Goal: Navigation & Orientation: Find specific page/section

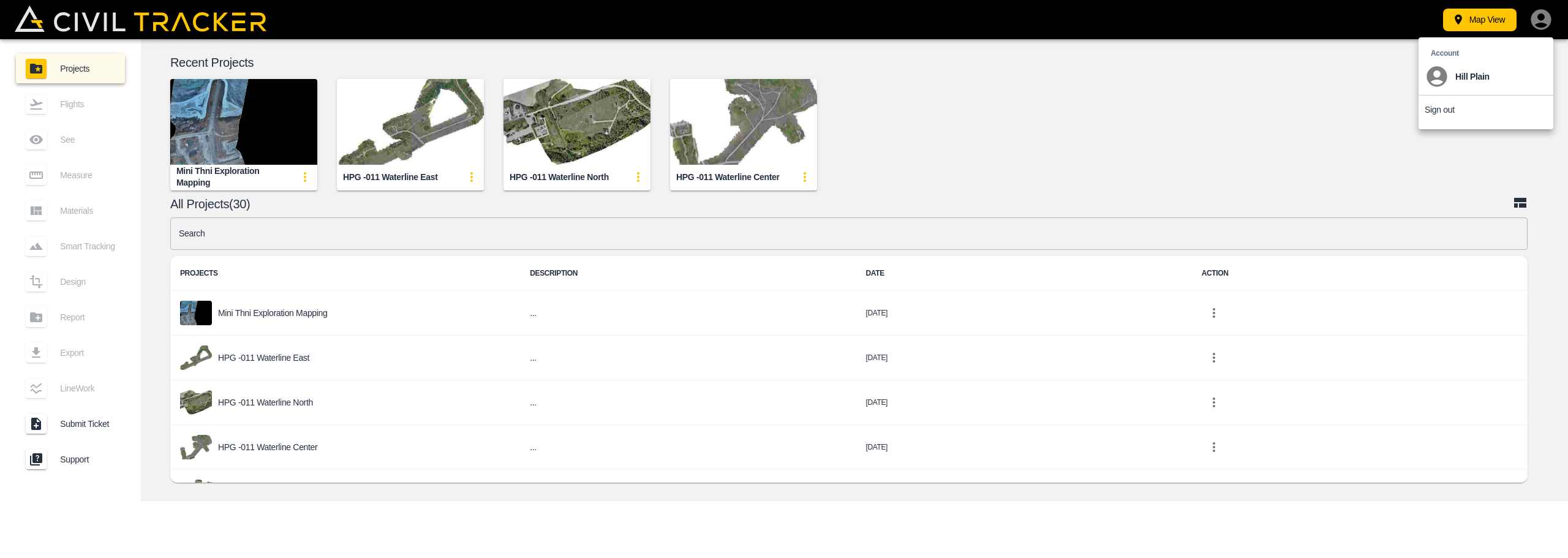
click at [1434, 112] on p "Sign out" at bounding box center [1439, 110] width 30 height 10
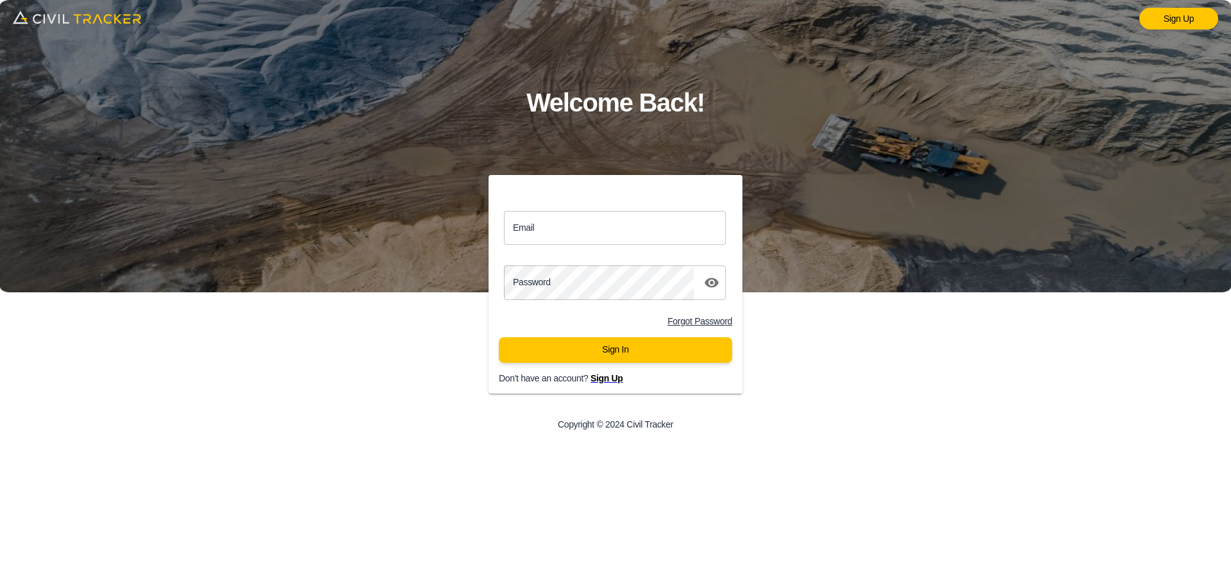
click at [546, 233] on input "Email" at bounding box center [615, 228] width 222 height 34
click at [626, 232] on input "Email" at bounding box center [615, 228] width 222 height 34
paste input "ssharron@envisiongeo.ca"
type input "ssharron@envisiongeo.ca"
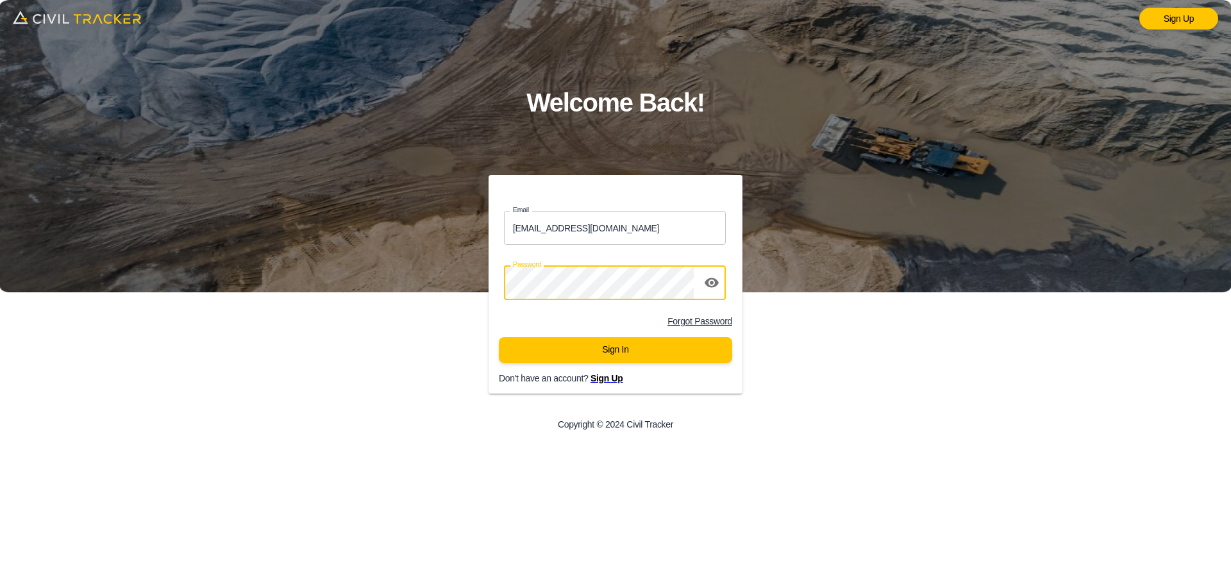
click at [429, 319] on div "Email ssharron@envisiongeo.ca Email Password password Forgot Password Sign In D…" at bounding box center [615, 308] width 492 height 267
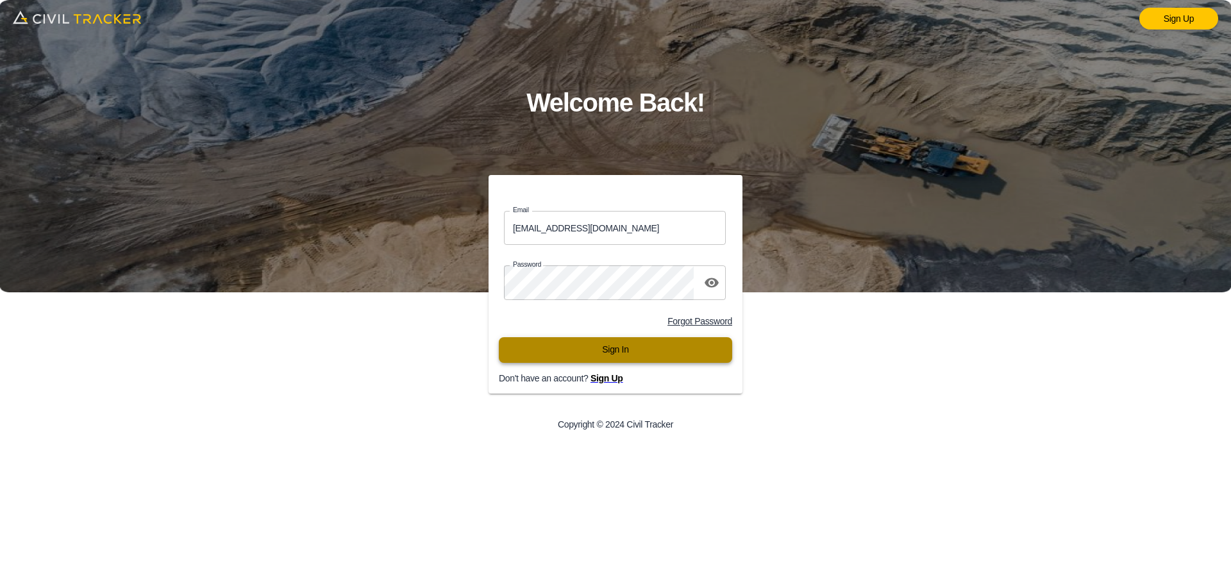
click at [594, 360] on button "Sign In" at bounding box center [615, 350] width 233 height 26
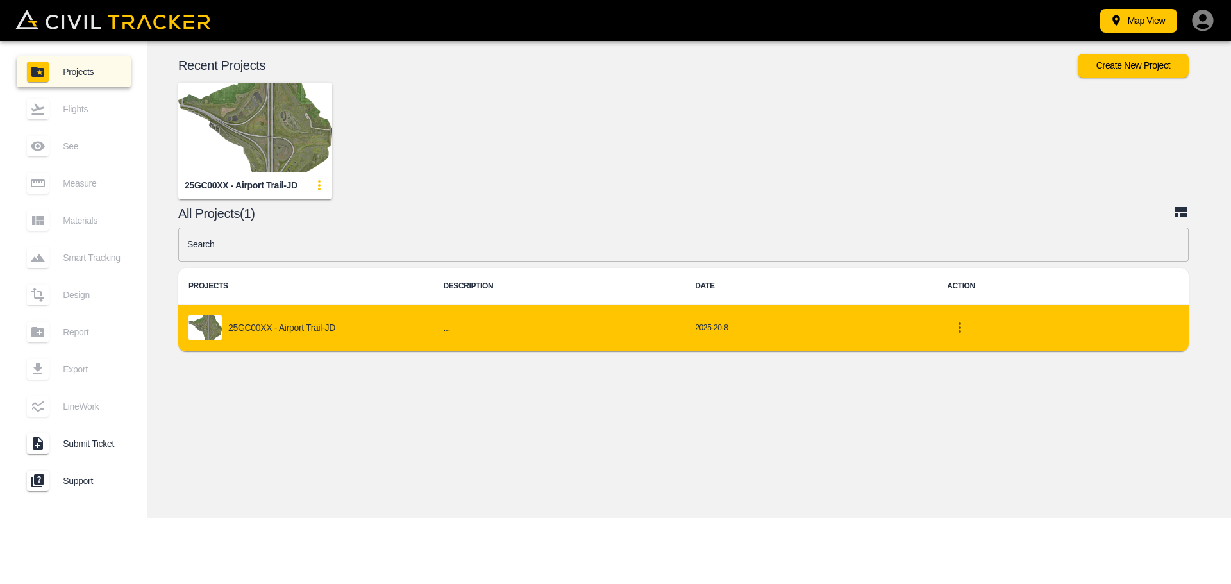
click at [242, 327] on p "25GC00XX - Airport Trail-JD" at bounding box center [281, 327] width 107 height 10
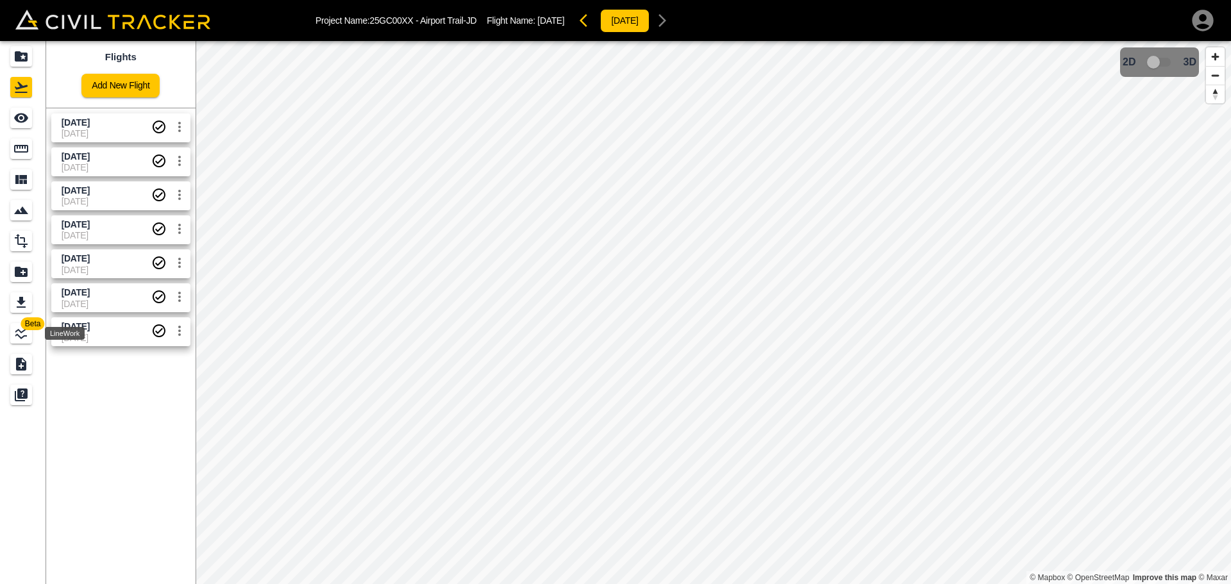
click at [24, 330] on icon "LineWork" at bounding box center [21, 334] width 12 height 12
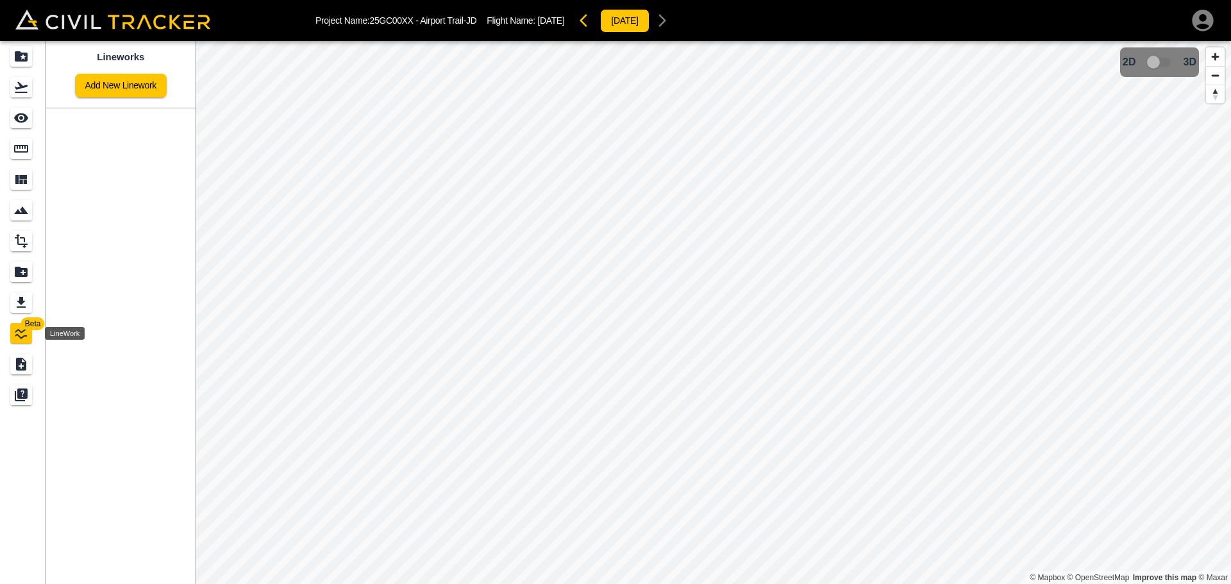
click at [24, 330] on icon "LineWork" at bounding box center [21, 334] width 12 height 12
click at [18, 120] on icon "See" at bounding box center [21, 118] width 14 height 10
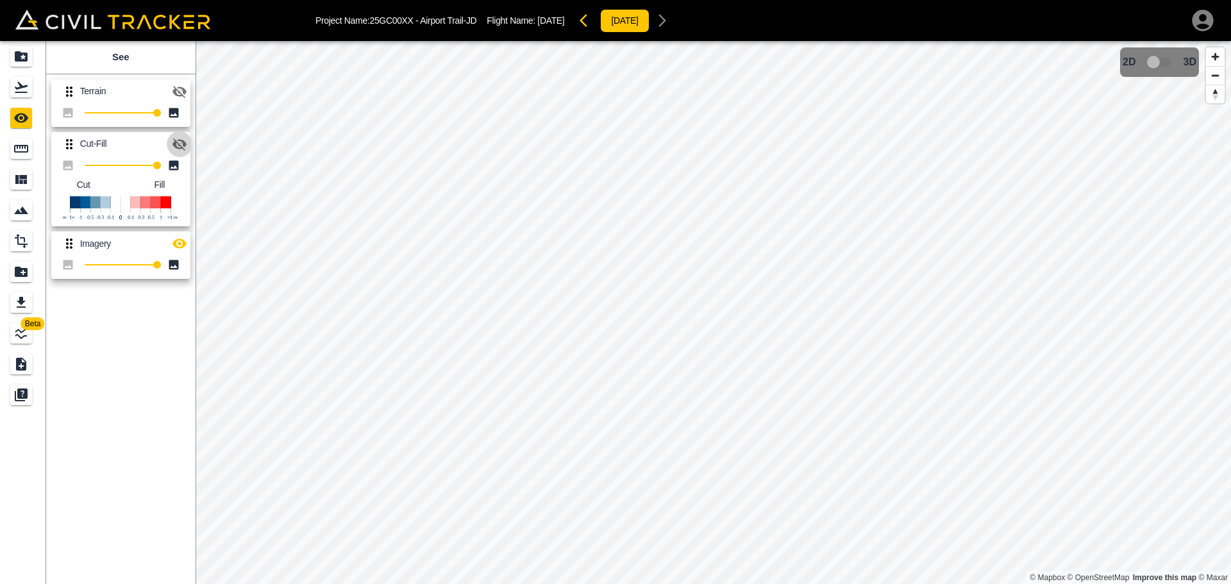
click at [186, 142] on icon "button" at bounding box center [179, 144] width 15 height 15
click at [176, 91] on icon "button" at bounding box center [179, 92] width 14 height 12
click at [176, 91] on icon "button" at bounding box center [179, 92] width 14 height 10
click at [13, 90] on div "Flights" at bounding box center [21, 87] width 22 height 21
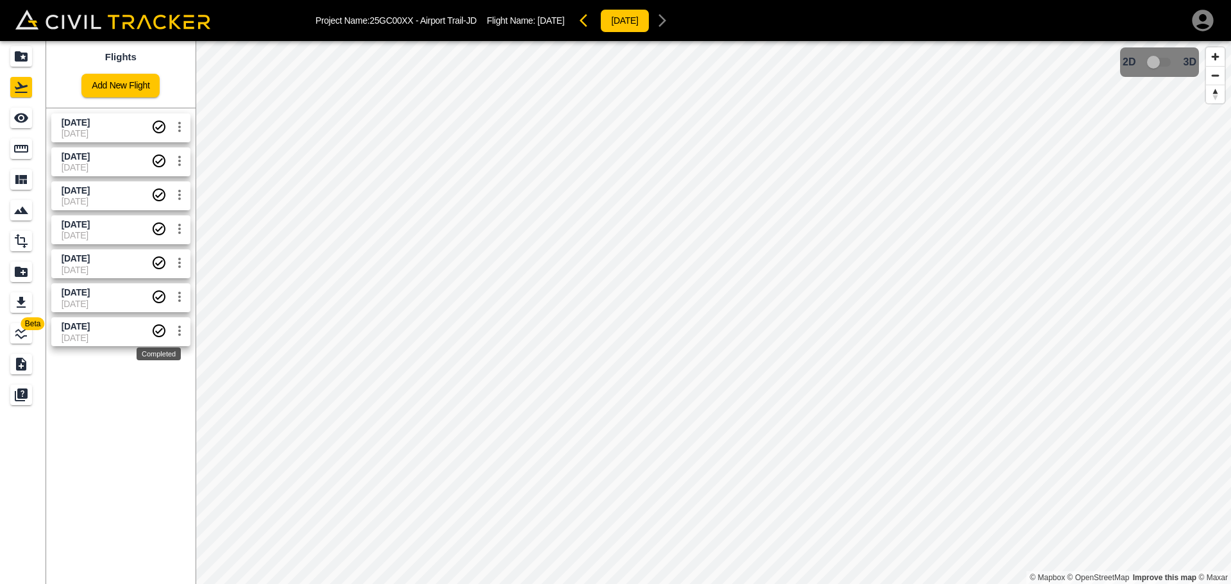
click at [165, 330] on icon "Completed" at bounding box center [159, 330] width 13 height 13
click at [156, 299] on icon "Completed" at bounding box center [158, 296] width 15 height 15
click at [159, 330] on icon "Completed" at bounding box center [158, 330] width 15 height 15
click at [158, 296] on icon "Completed" at bounding box center [158, 296] width 15 height 15
click at [158, 257] on icon "Completed" at bounding box center [159, 262] width 13 height 13
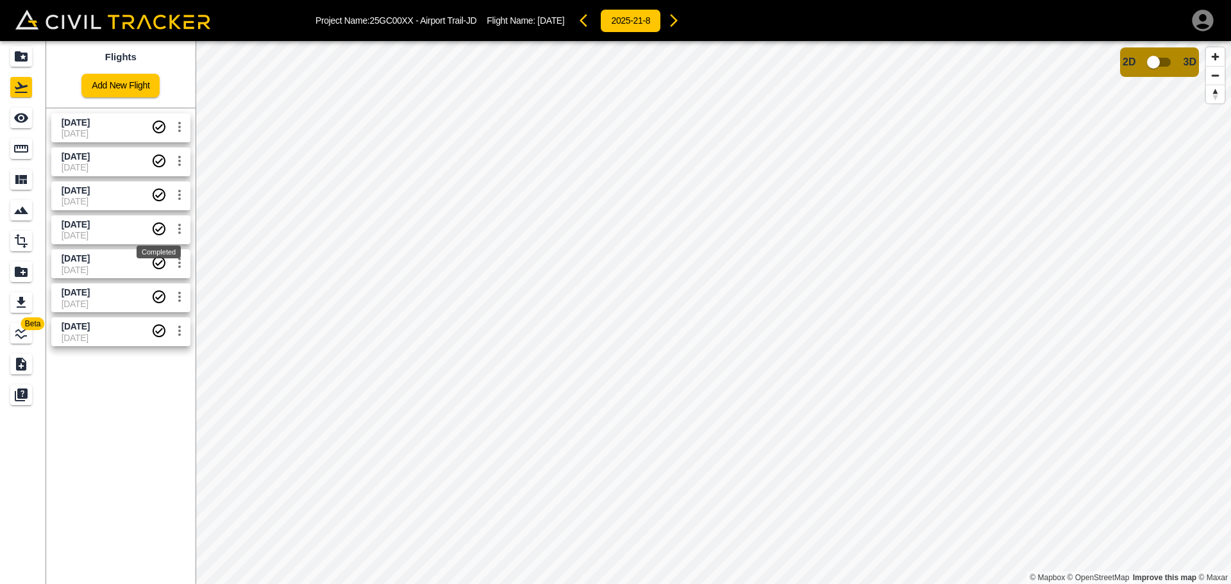
click at [162, 232] on icon "Completed" at bounding box center [158, 228] width 15 height 15
click at [160, 198] on icon "Completed" at bounding box center [158, 194] width 15 height 15
click at [156, 122] on icon "Completed" at bounding box center [158, 126] width 15 height 15
click at [15, 176] on icon "Materials" at bounding box center [20, 179] width 15 height 15
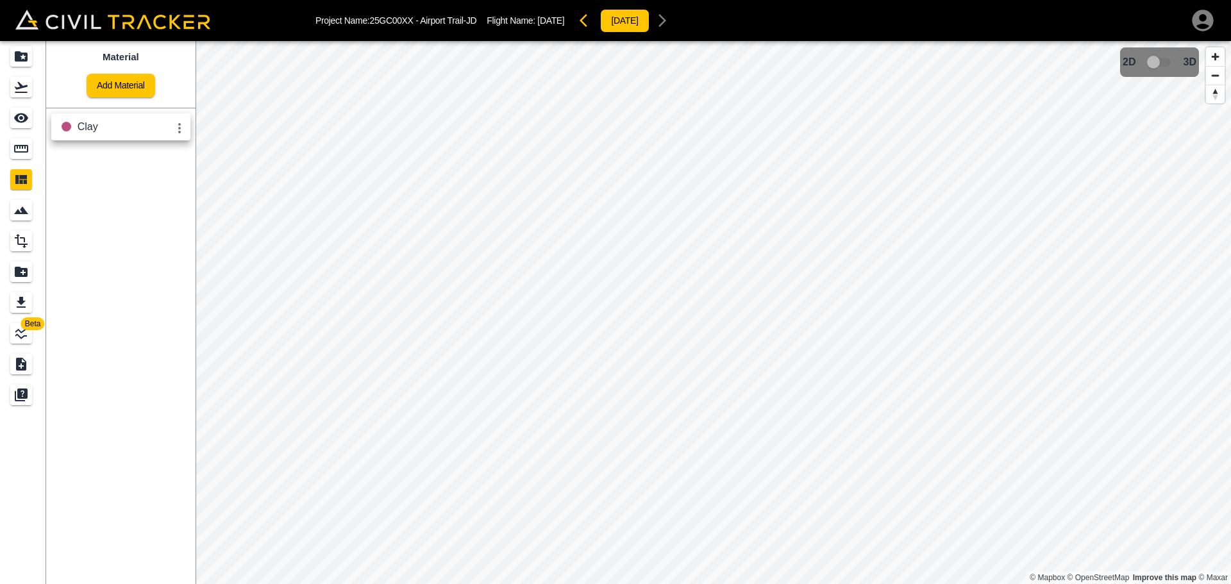
click at [180, 125] on icon "settings" at bounding box center [179, 128] width 3 height 10
click at [159, 126] on div at bounding box center [615, 292] width 1231 height 584
click at [13, 215] on icon "Smart Tracking" at bounding box center [20, 210] width 15 height 15
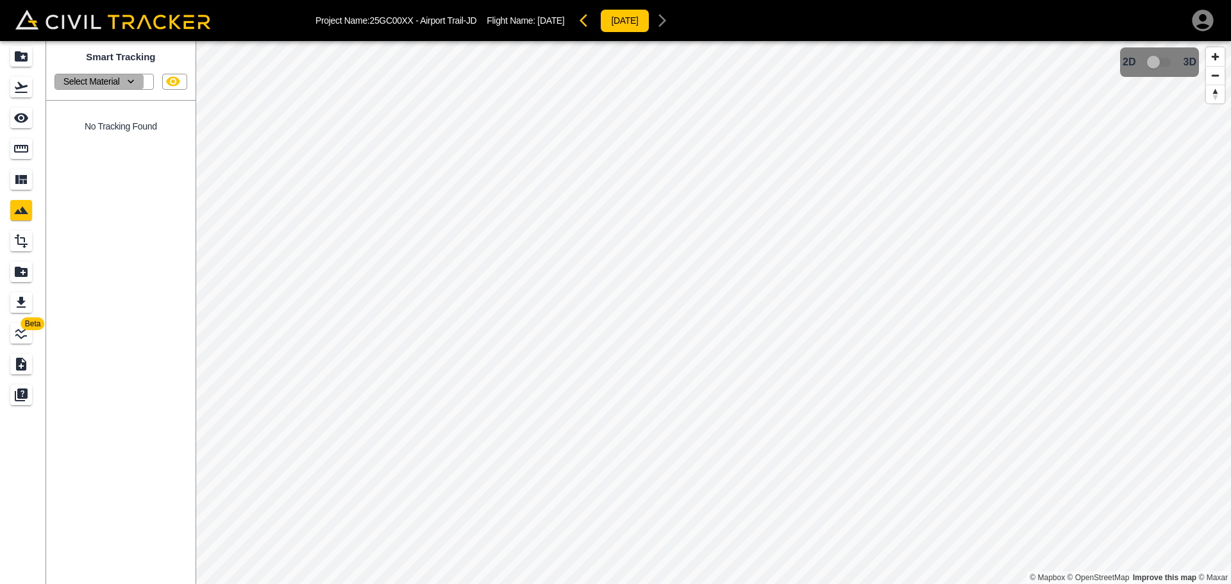
click at [114, 83] on p "Select Material" at bounding box center [91, 81] width 56 height 10
click at [114, 83] on div at bounding box center [615, 292] width 1231 height 584
click at [115, 81] on p "Select Material" at bounding box center [91, 81] width 56 height 10
click at [101, 108] on div "Clay" at bounding box center [100, 102] width 78 height 15
click at [142, 83] on button "Select Material" at bounding box center [99, 81] width 88 height 15
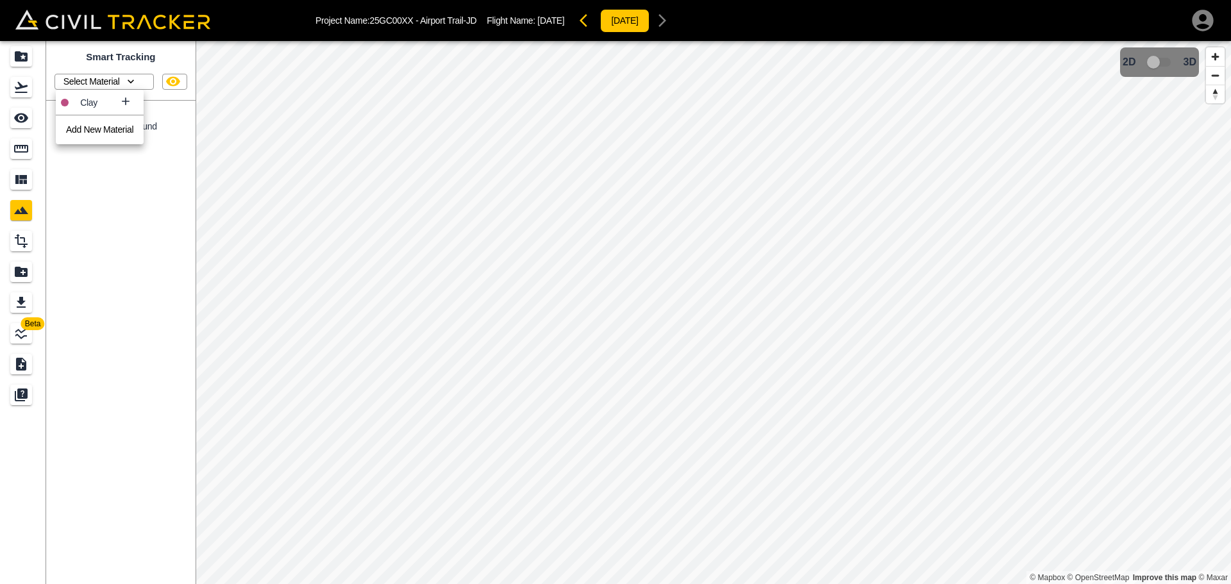
click at [84, 103] on p "Clay" at bounding box center [99, 102] width 39 height 10
click at [139, 77] on button "Select Material" at bounding box center [99, 81] width 88 height 15
click at [130, 101] on icon at bounding box center [125, 101] width 13 height 13
click at [13, 273] on div "Report" at bounding box center [21, 272] width 22 height 21
click at [91, 88] on p "Create Report" at bounding box center [124, 91] width 74 height 10
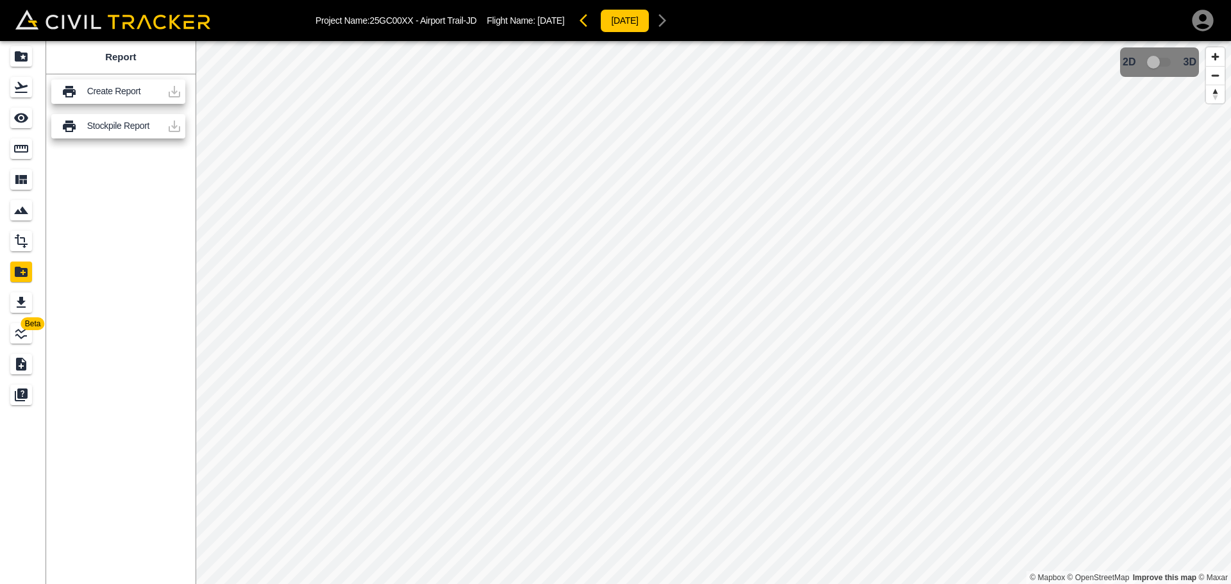
click at [78, 88] on div "Create Report" at bounding box center [118, 92] width 134 height 24
click at [176, 92] on div at bounding box center [175, 92] width 26 height 26
click at [120, 98] on div "Create Report" at bounding box center [118, 92] width 134 height 24
click at [108, 135] on div "Stockpile Report" at bounding box center [118, 126] width 134 height 24
click at [22, 240] on icon "Design" at bounding box center [20, 240] width 15 height 15
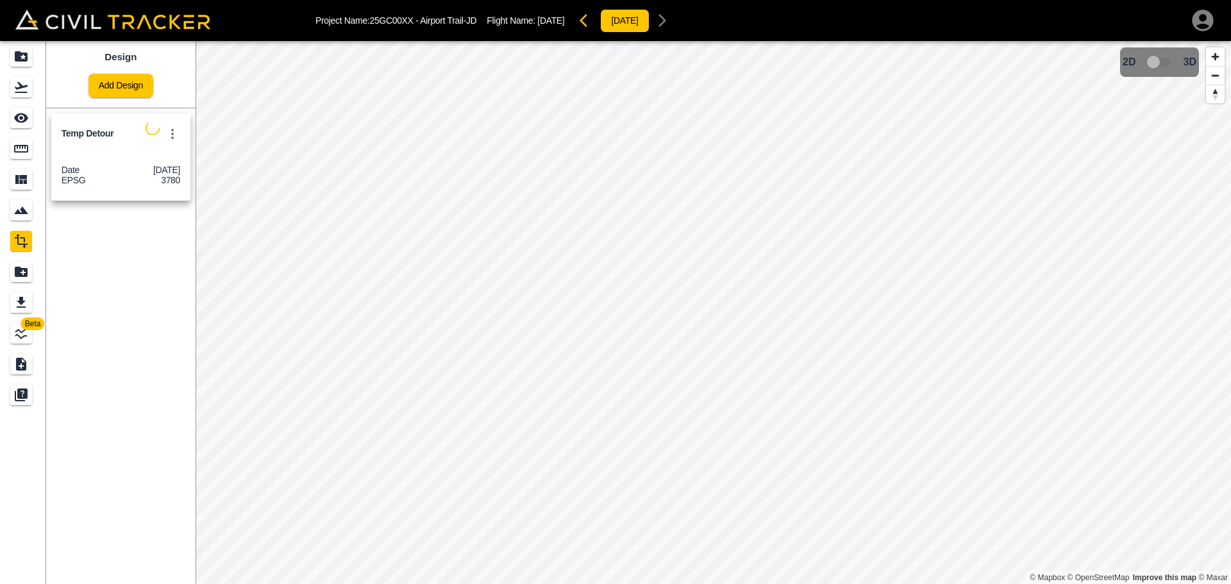
click at [171, 130] on icon "settings" at bounding box center [172, 133] width 15 height 15
click at [114, 130] on div at bounding box center [615, 292] width 1231 height 584
click at [19, 206] on icon "Smart Tracking" at bounding box center [20, 210] width 15 height 15
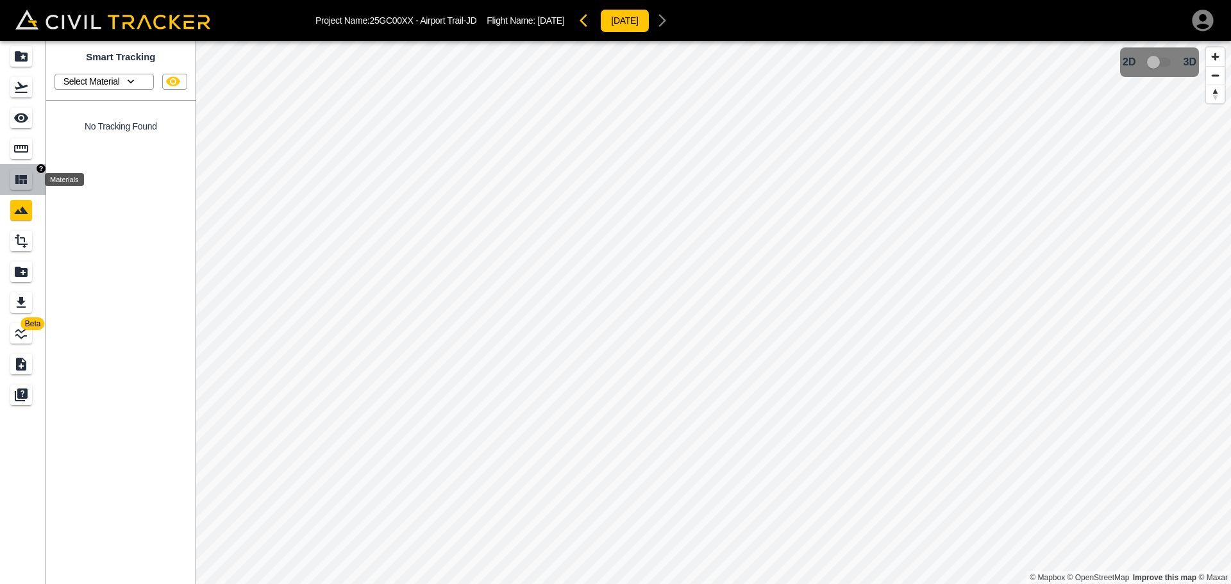
click at [13, 172] on icon "Materials" at bounding box center [20, 179] width 15 height 15
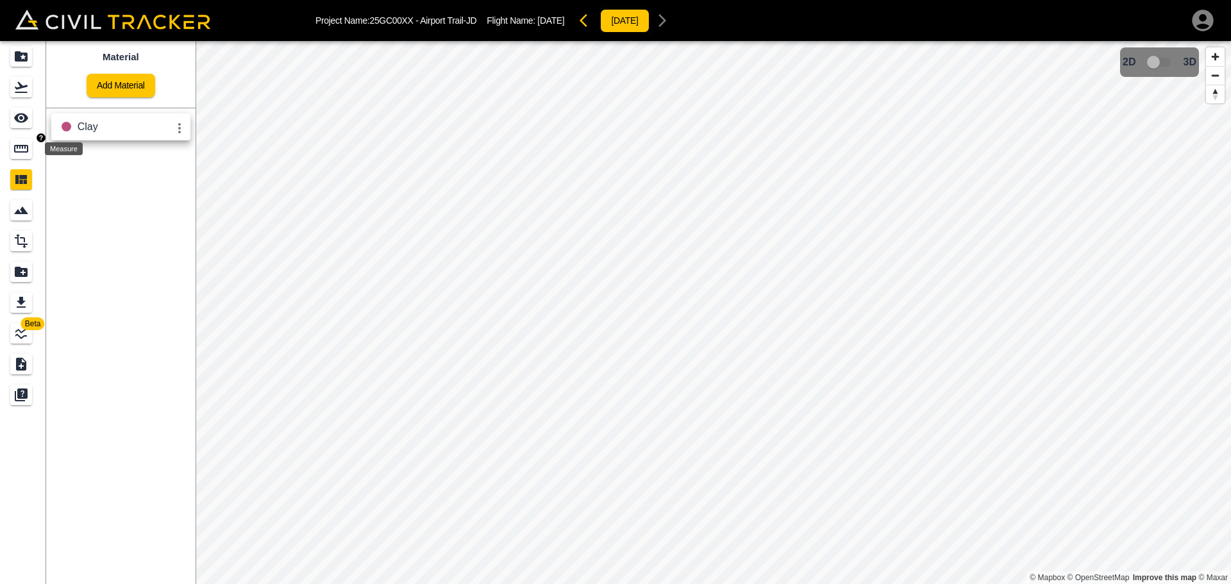
click at [12, 153] on div "Measure" at bounding box center [21, 148] width 22 height 21
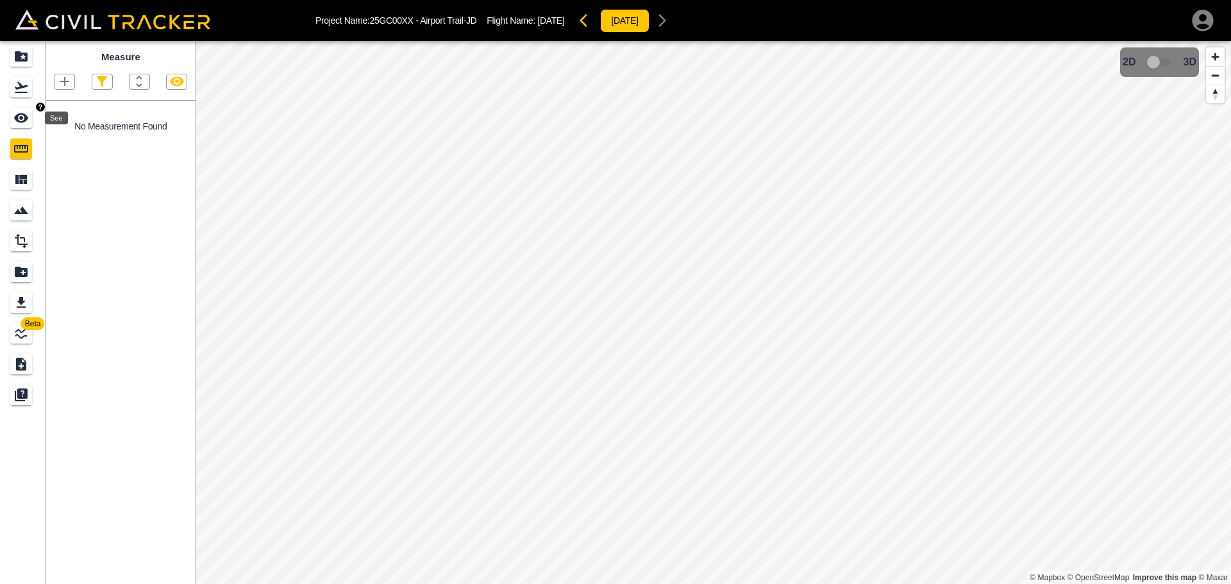
click at [12, 117] on div "See" at bounding box center [21, 118] width 22 height 21
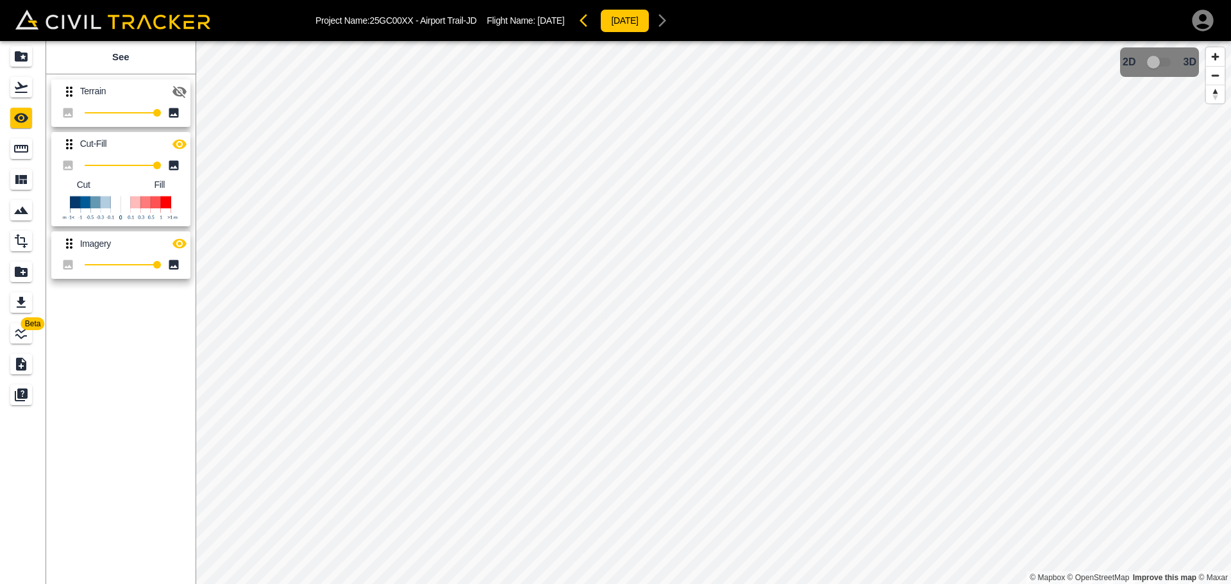
click at [63, 162] on icon at bounding box center [68, 165] width 10 height 10
type input "11"
drag, startPoint x: 155, startPoint y: 169, endPoint x: 92, endPoint y: 171, distance: 62.9
click at [92, 169] on span "11" at bounding box center [92, 166] width 8 height 8
click at [674, 19] on div "[DATE]" at bounding box center [624, 21] width 100 height 26
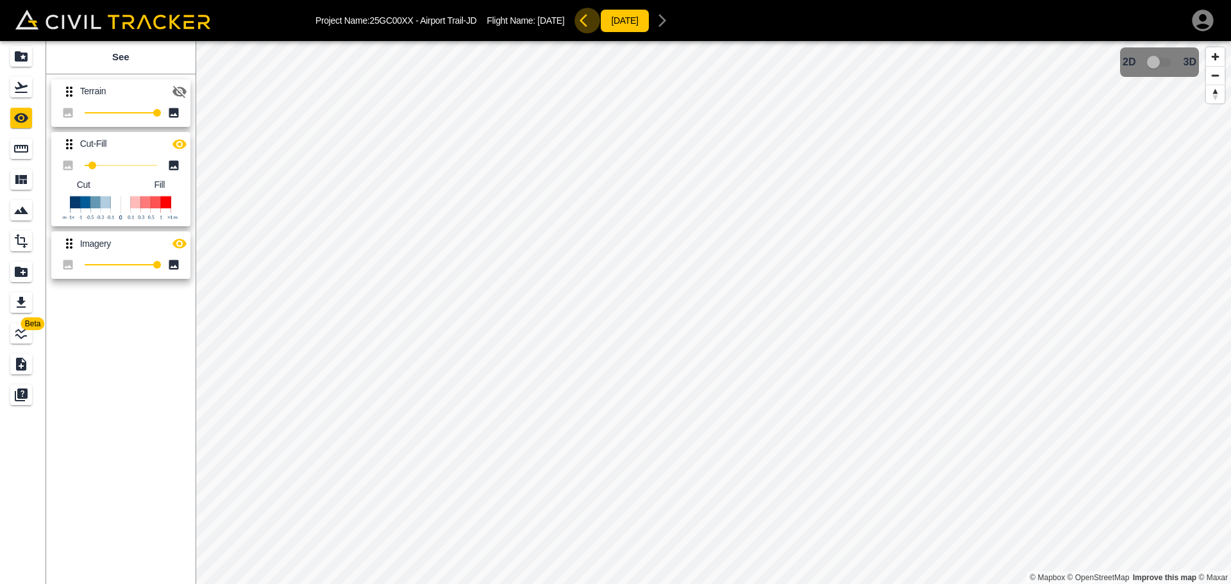
click at [595, 21] on icon "button" at bounding box center [587, 20] width 15 height 15
drag, startPoint x: 158, startPoint y: 166, endPoint x: 121, endPoint y: 173, distance: 38.5
click at [121, 169] on span "51" at bounding box center [121, 166] width 8 height 8
type input "72"
drag, startPoint x: 119, startPoint y: 163, endPoint x: 137, endPoint y: 163, distance: 18.0
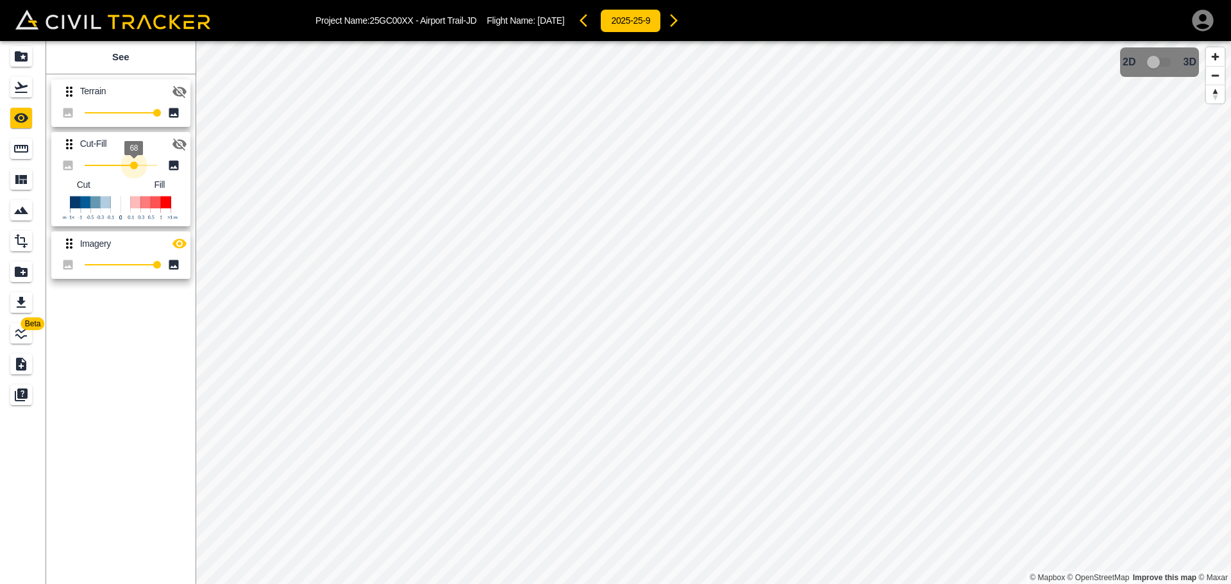
click at [137, 163] on span "68" at bounding box center [134, 166] width 8 height 8
type input "51"
drag, startPoint x: 158, startPoint y: 262, endPoint x: 122, endPoint y: 264, distance: 36.0
click at [122, 264] on span "51" at bounding box center [121, 265] width 8 height 8
type input "0"
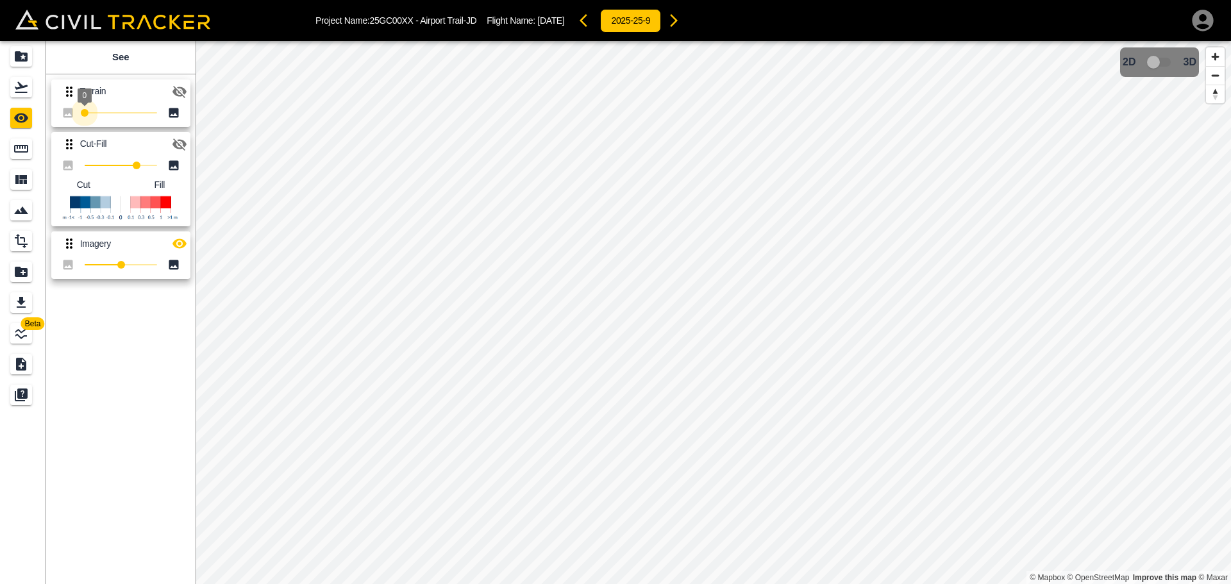
drag, startPoint x: 156, startPoint y: 113, endPoint x: 66, endPoint y: 119, distance: 90.6
click at [175, 142] on icon "button" at bounding box center [179, 144] width 14 height 12
type input "100"
drag, startPoint x: 138, startPoint y: 165, endPoint x: 178, endPoint y: 172, distance: 41.0
click at [178, 172] on div "100" at bounding box center [121, 165] width 119 height 18
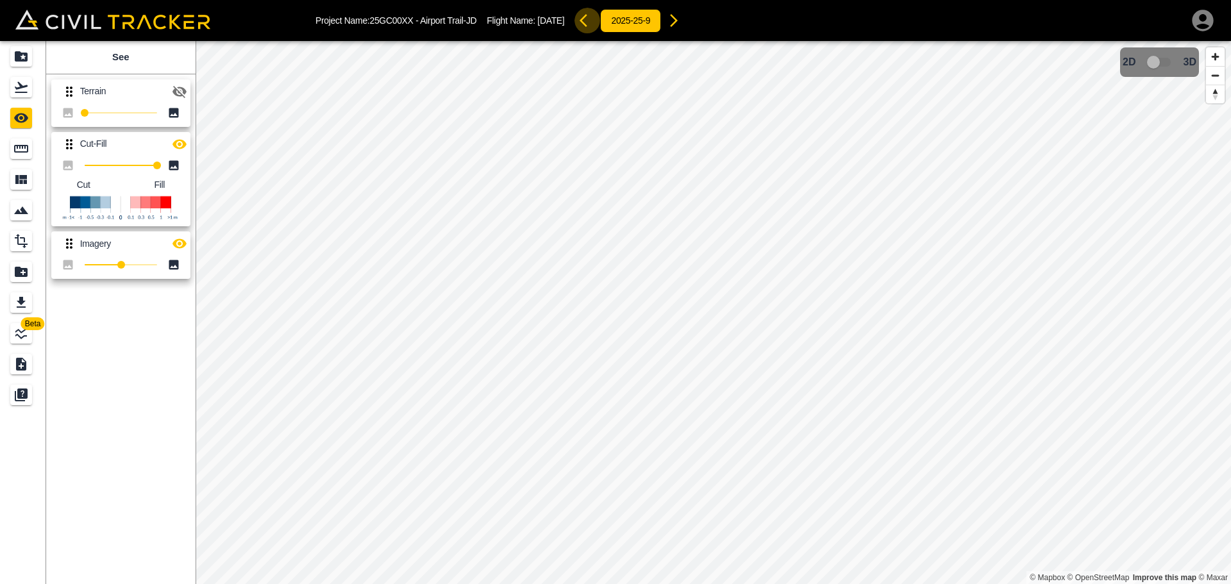
click at [587, 19] on icon "button" at bounding box center [584, 20] width 8 height 13
click at [595, 19] on icon "button" at bounding box center [587, 20] width 15 height 15
click at [609, 19] on div "2025-20-8" at bounding box center [630, 21] width 112 height 26
click at [619, 19] on div "2025-20-8" at bounding box center [630, 21] width 112 height 26
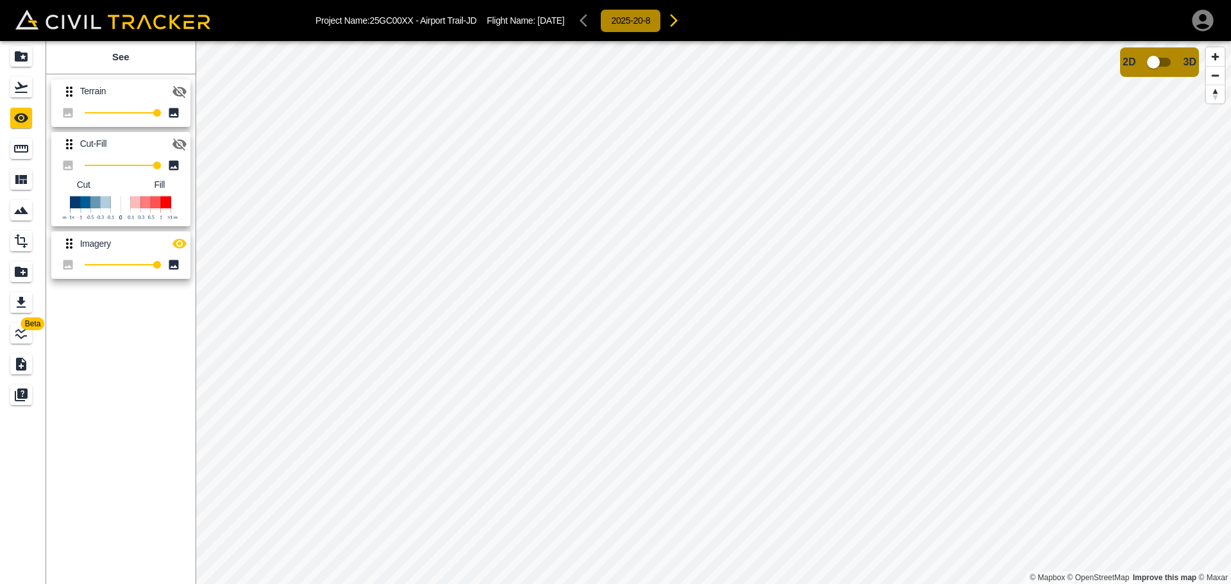
click at [644, 18] on button "2025-20-8" at bounding box center [630, 21] width 61 height 24
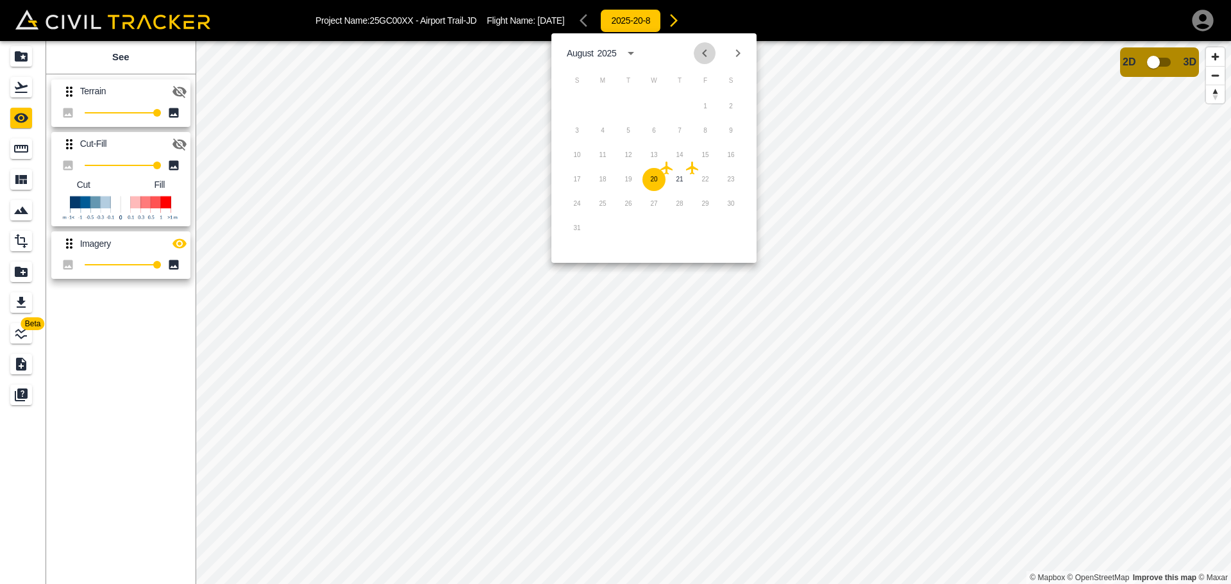
click at [706, 51] on icon "Previous month" at bounding box center [704, 53] width 15 height 15
click at [649, 15] on button "2025-20-8" at bounding box center [630, 21] width 61 height 24
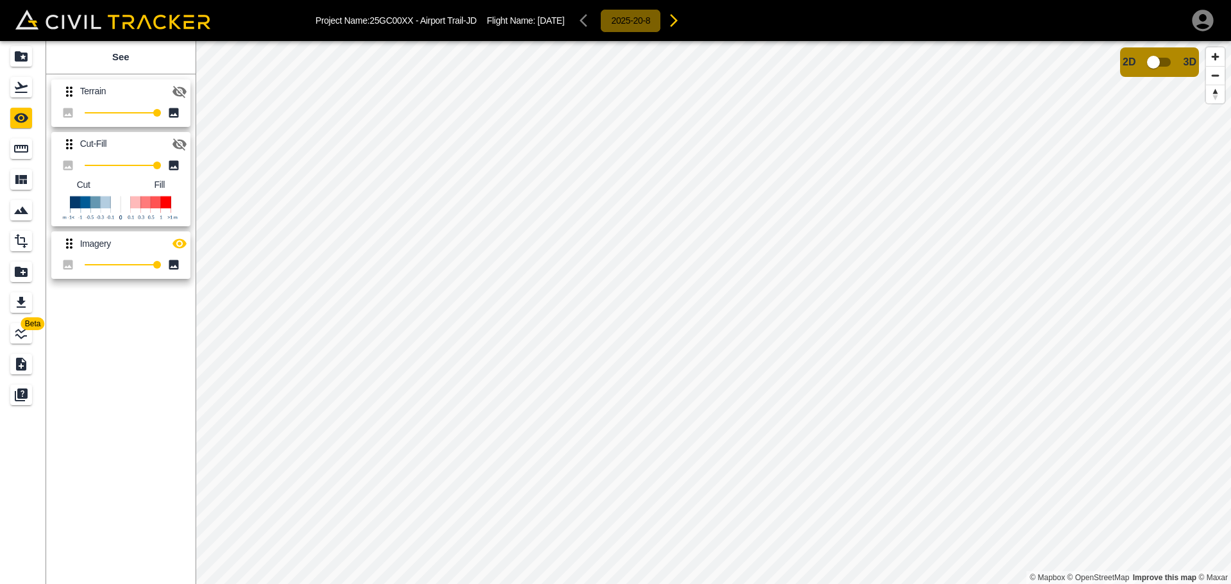
click at [650, 15] on button "2025-20-8" at bounding box center [630, 21] width 61 height 24
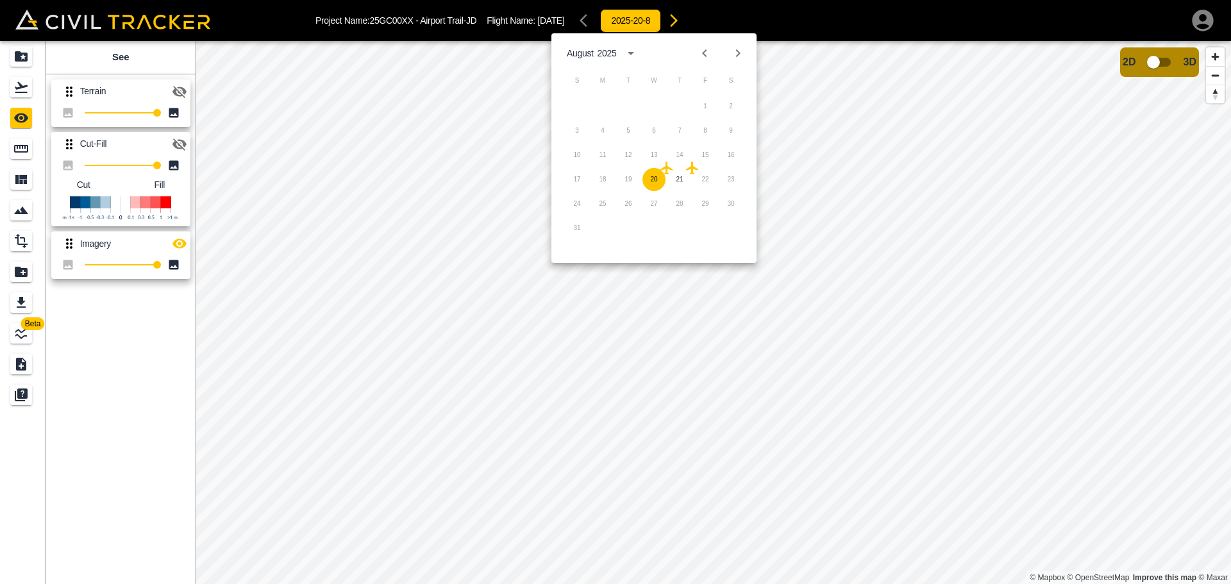
click at [739, 51] on icon "Next month" at bounding box center [737, 53] width 15 height 15
click at [586, 120] on icon at bounding box center [589, 119] width 12 height 13
click at [582, 128] on button "7" at bounding box center [576, 130] width 23 height 23
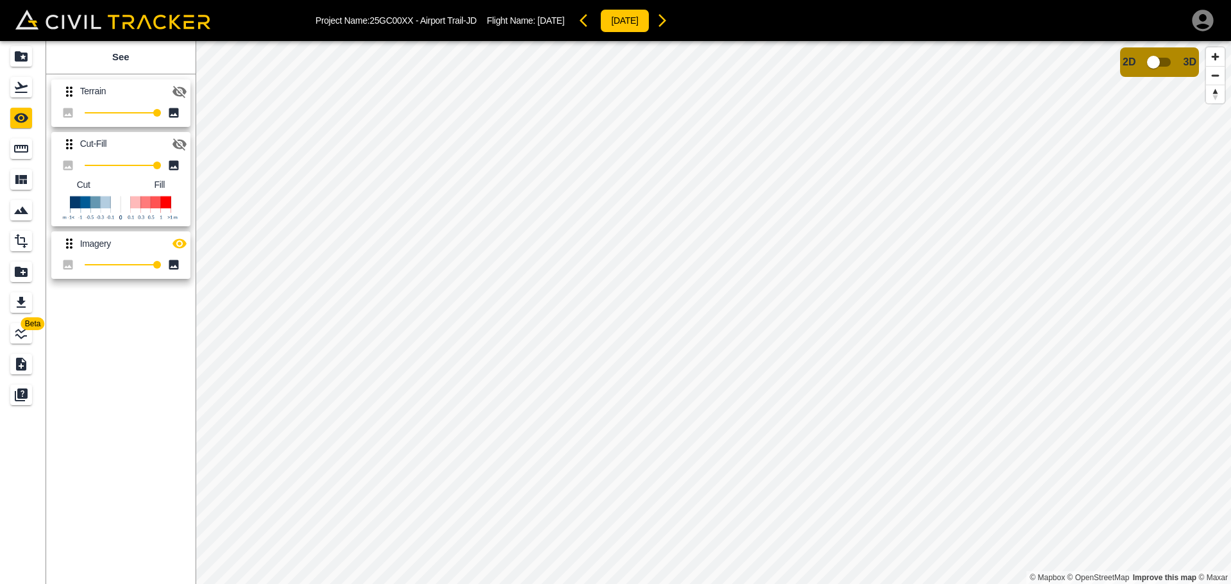
click at [183, 142] on icon "button" at bounding box center [179, 144] width 14 height 12
click at [696, 0] on html "Project Name: 25GC00XX - Airport Trail-JD Flight Name: [DATE] [DATE] Beta See T…" at bounding box center [615, 292] width 1231 height 584
click at [670, 17] on icon "button" at bounding box center [662, 20] width 15 height 15
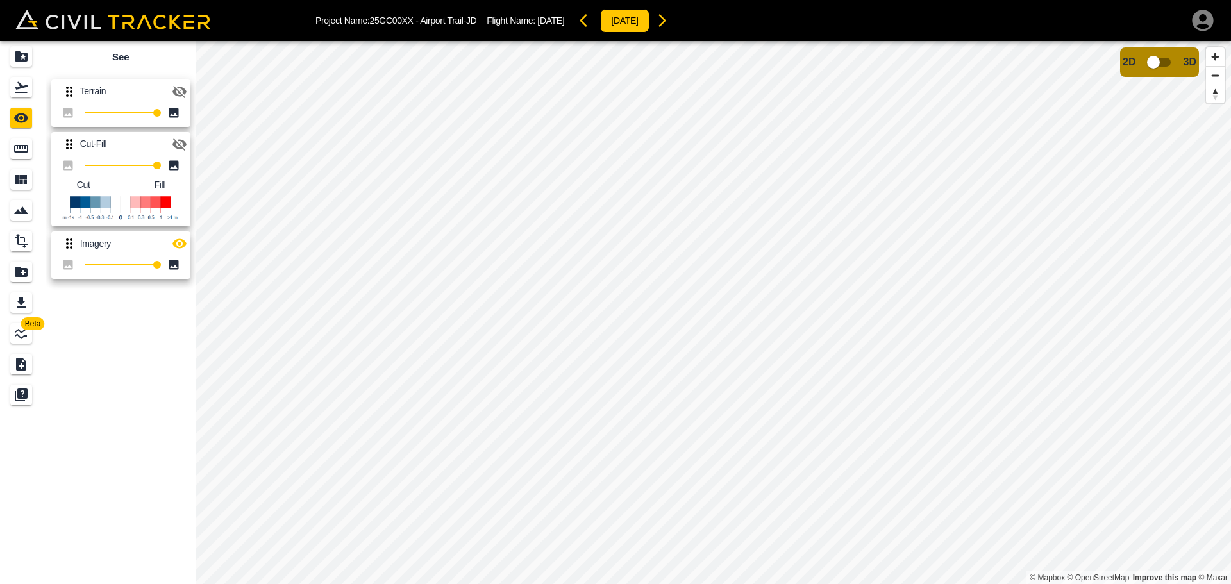
click at [670, 19] on icon "button" at bounding box center [662, 20] width 15 height 15
click at [183, 145] on icon "button" at bounding box center [179, 144] width 14 height 12
click at [670, 15] on icon "button" at bounding box center [662, 20] width 15 height 15
click at [670, 14] on icon "button" at bounding box center [662, 20] width 15 height 15
click at [1160, 63] on input "checkbox" at bounding box center [1153, 62] width 73 height 24
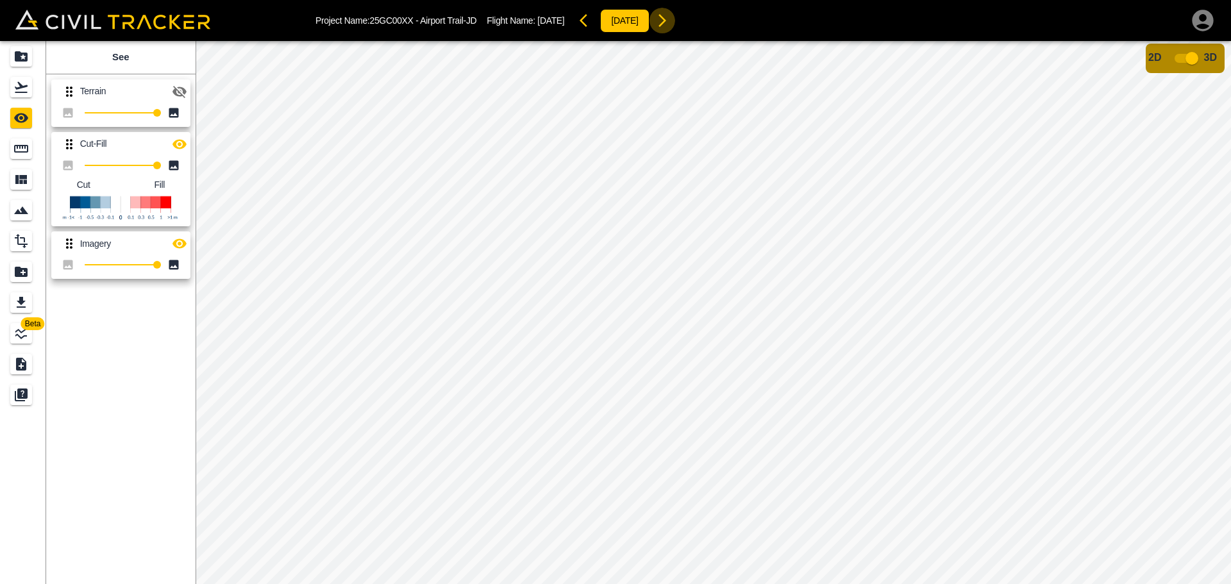
click at [670, 20] on icon "button" at bounding box center [662, 20] width 15 height 15
click at [600, 21] on button "button" at bounding box center [587, 21] width 26 height 26
click at [21, 53] on icon "Projects" at bounding box center [21, 56] width 13 height 10
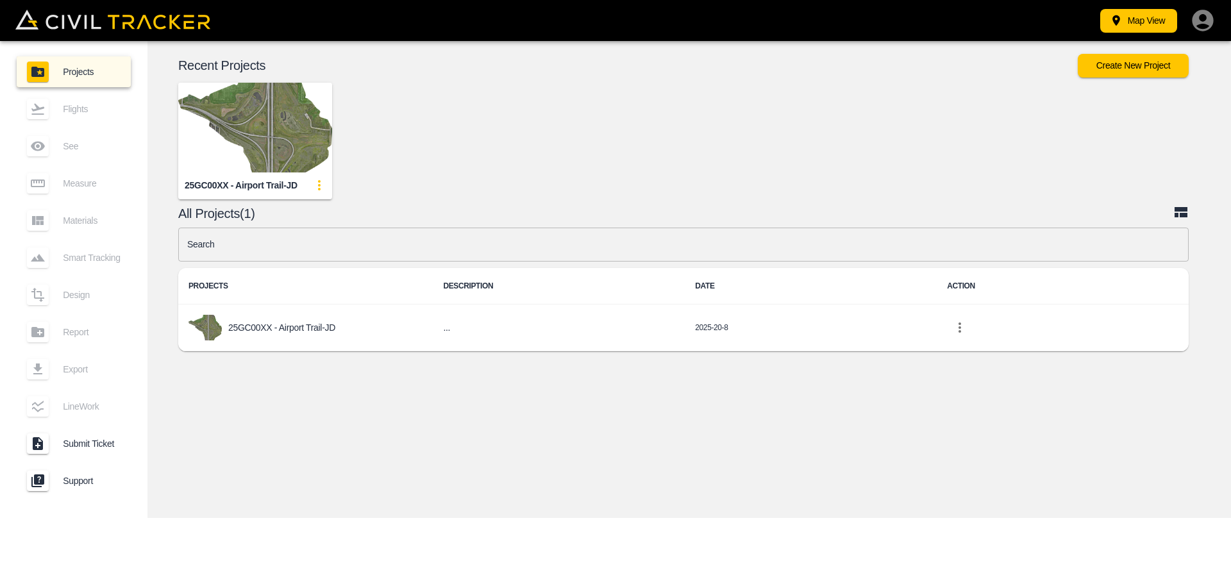
click at [323, 185] on icon "update-card-details" at bounding box center [319, 185] width 15 height 15
click at [398, 185] on div at bounding box center [615, 292] width 1231 height 584
